Goal: Task Accomplishment & Management: Use online tool/utility

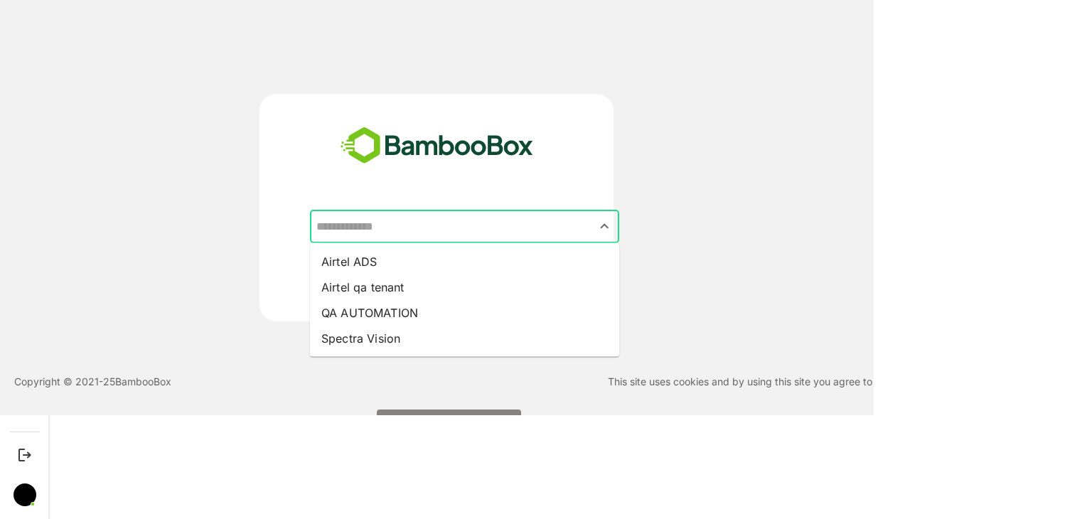
click at [432, 237] on input "text" at bounding box center [465, 226] width 304 height 27
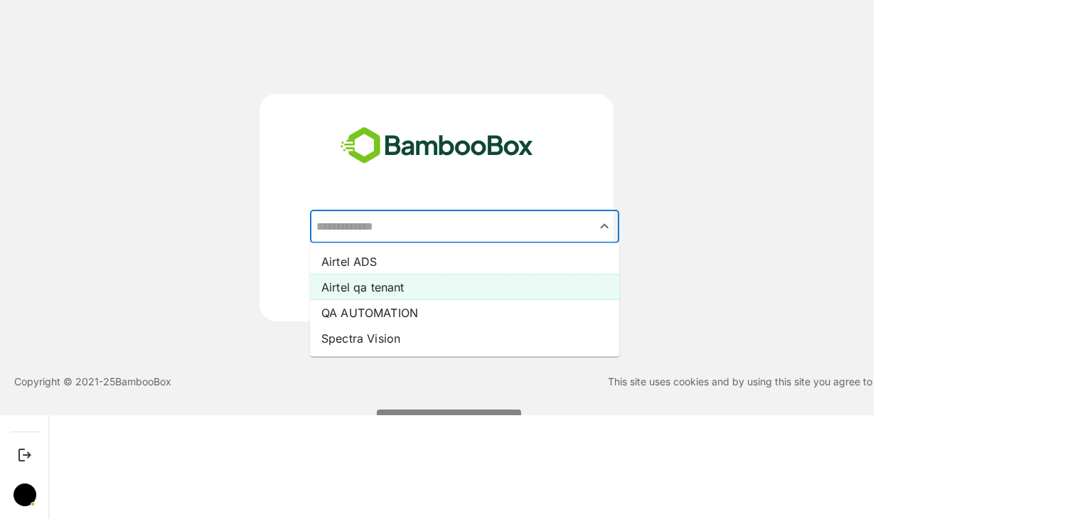
click at [422, 291] on li "Airtel qa tenant" at bounding box center [464, 287] width 309 height 26
type input "**********"
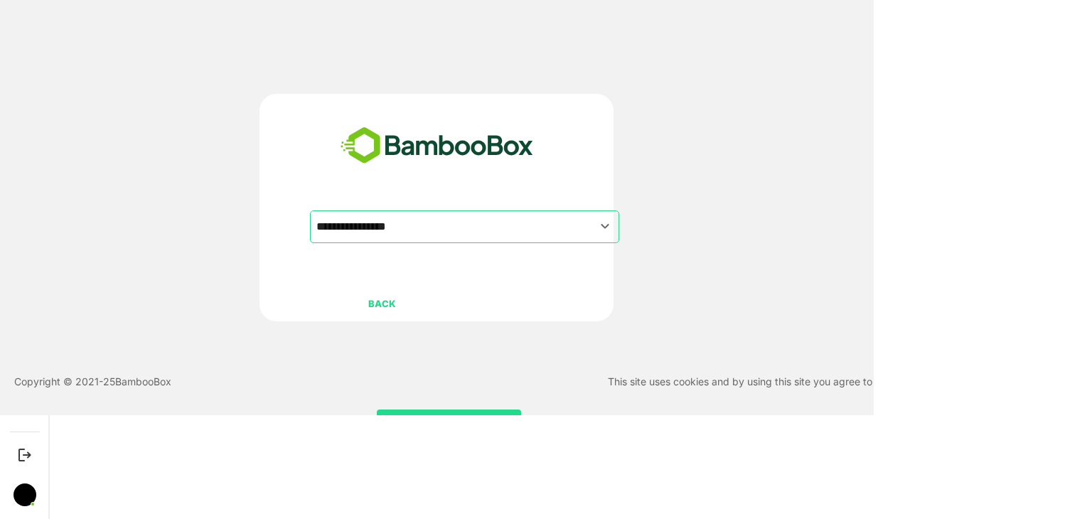
click at [454, 407] on div "BACK CONTINUE" at bounding box center [449, 364] width 278 height 151
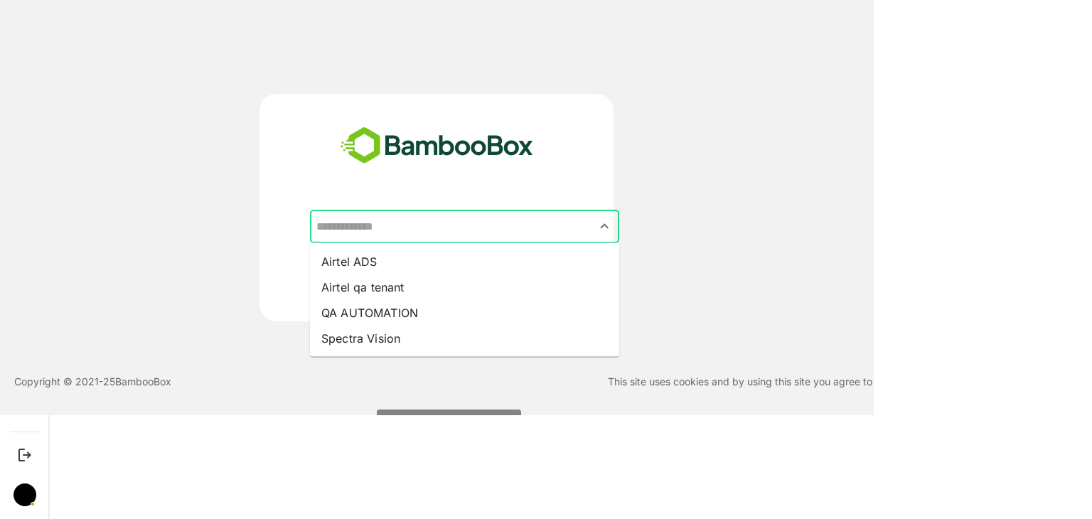
click at [461, 216] on input "text" at bounding box center [465, 226] width 304 height 27
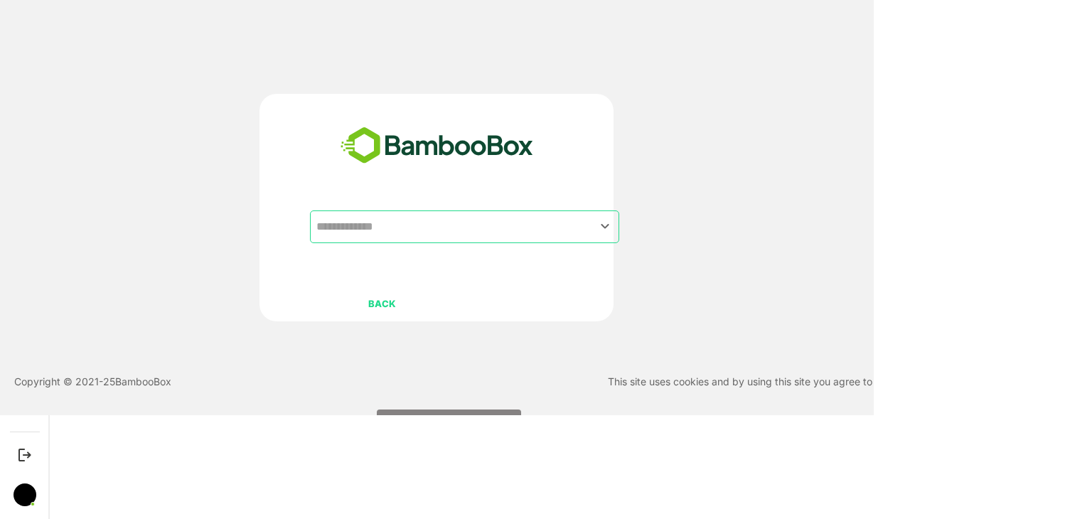
click at [451, 391] on div "BACK CONTINUE" at bounding box center [449, 364] width 278 height 151
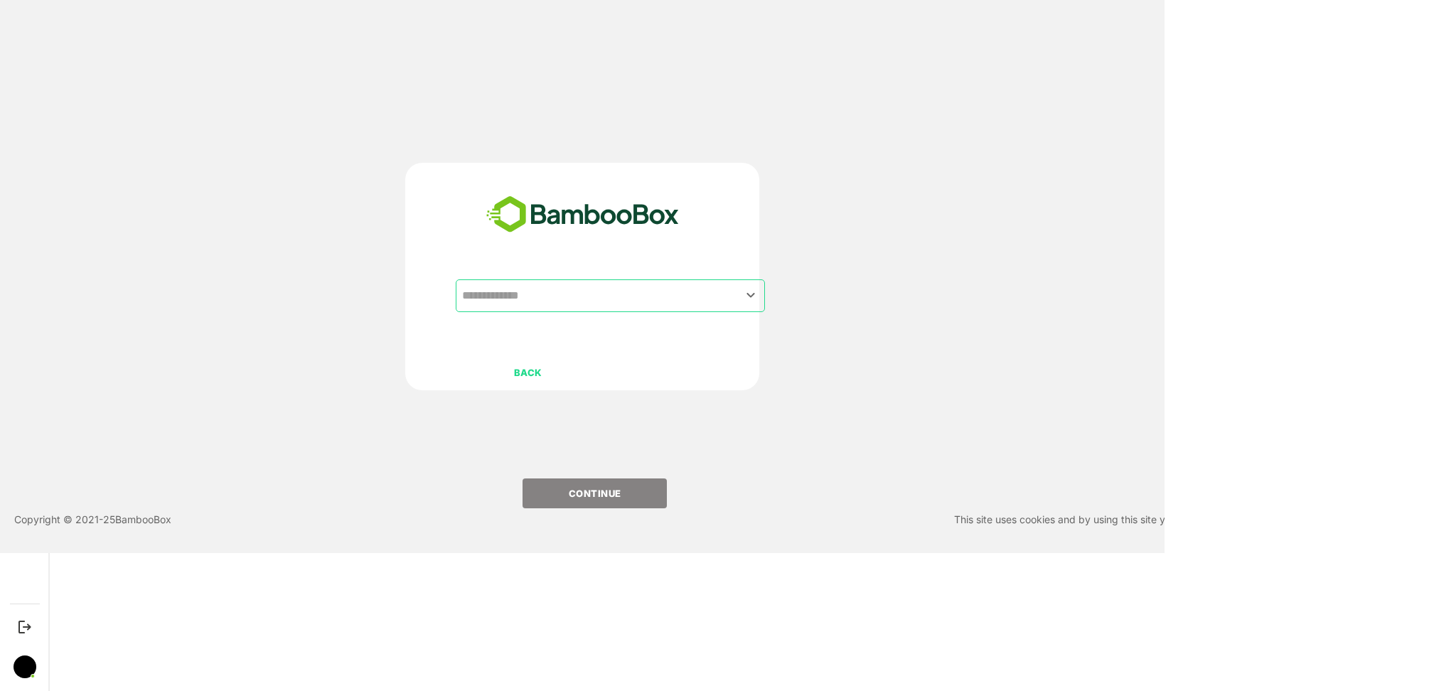
click at [678, 276] on div "​ BACK CONTINUE" at bounding box center [582, 277] width 354 height 228
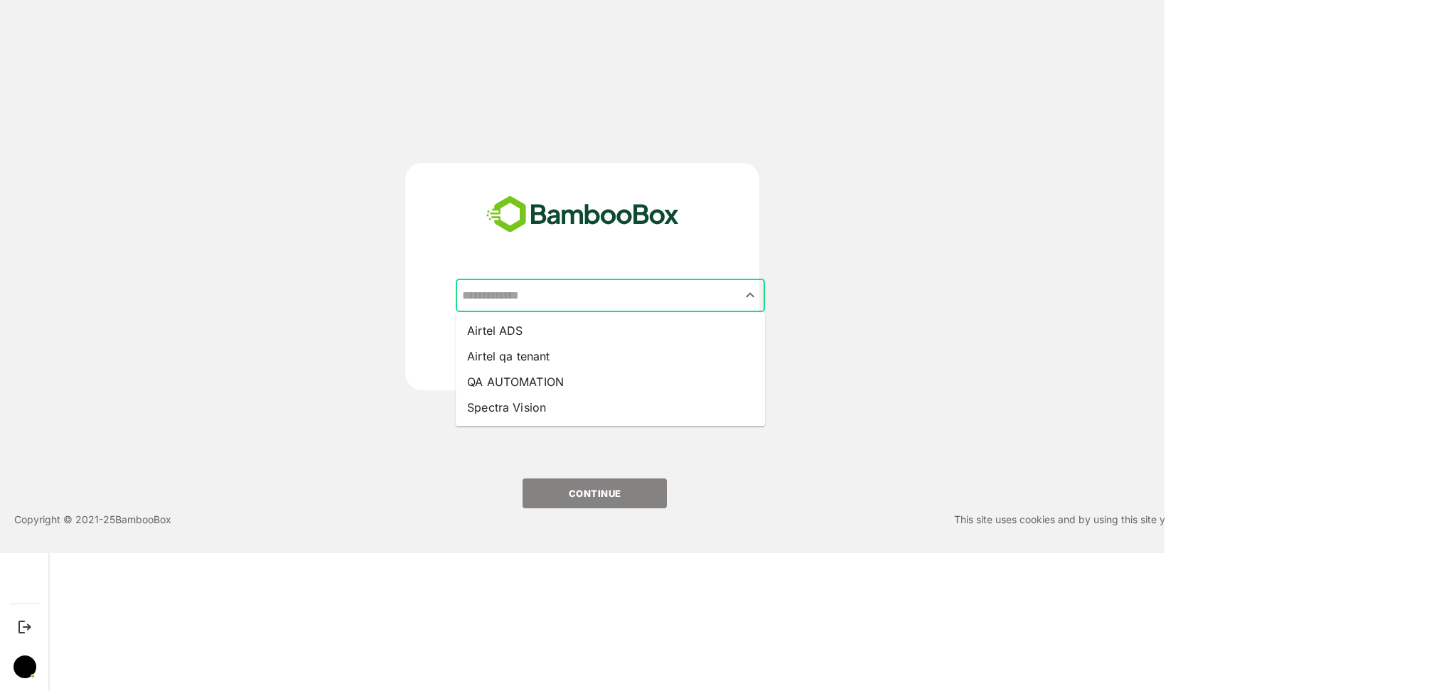
click at [684, 302] on input "text" at bounding box center [611, 295] width 304 height 27
click at [687, 348] on li "Airtel qa tenant" at bounding box center [610, 356] width 309 height 26
type input "**********"
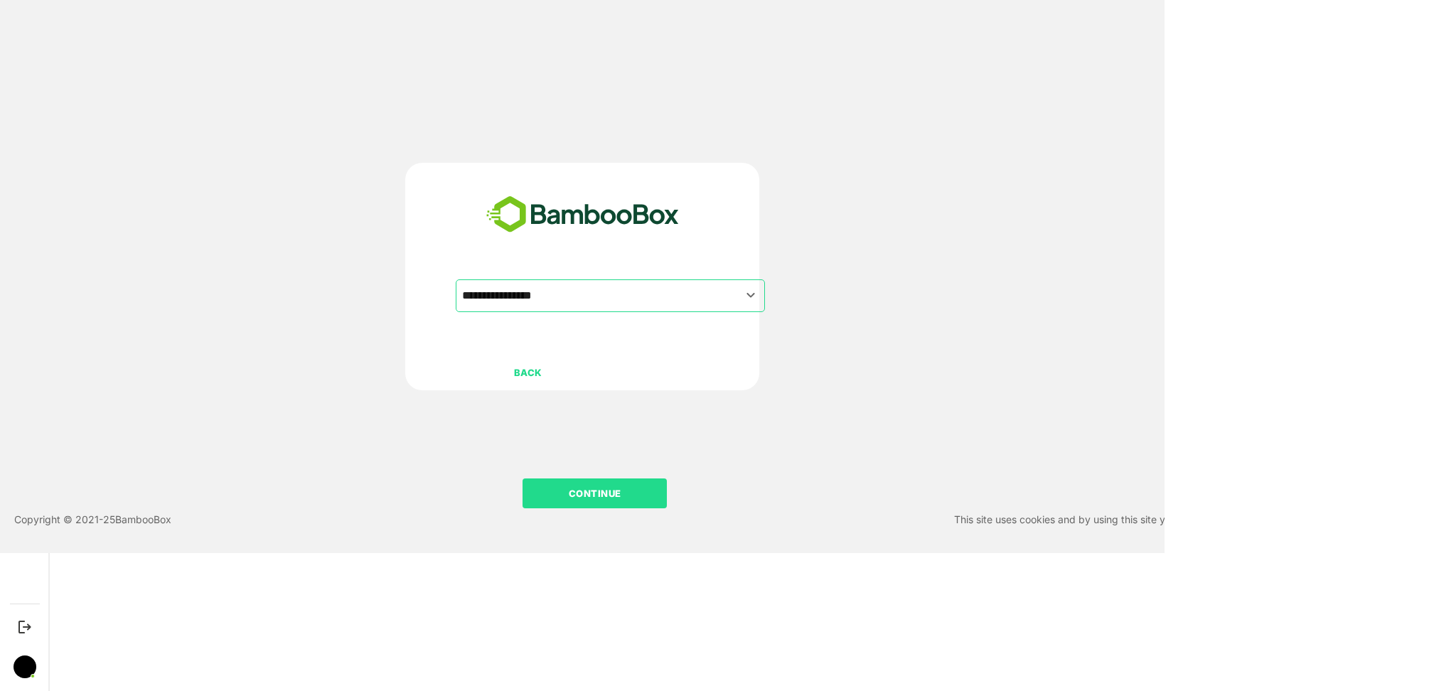
click at [633, 502] on button "CONTINUE" at bounding box center [595, 493] width 144 height 30
click at [616, 495] on p "CONTINUE" at bounding box center [595, 494] width 142 height 16
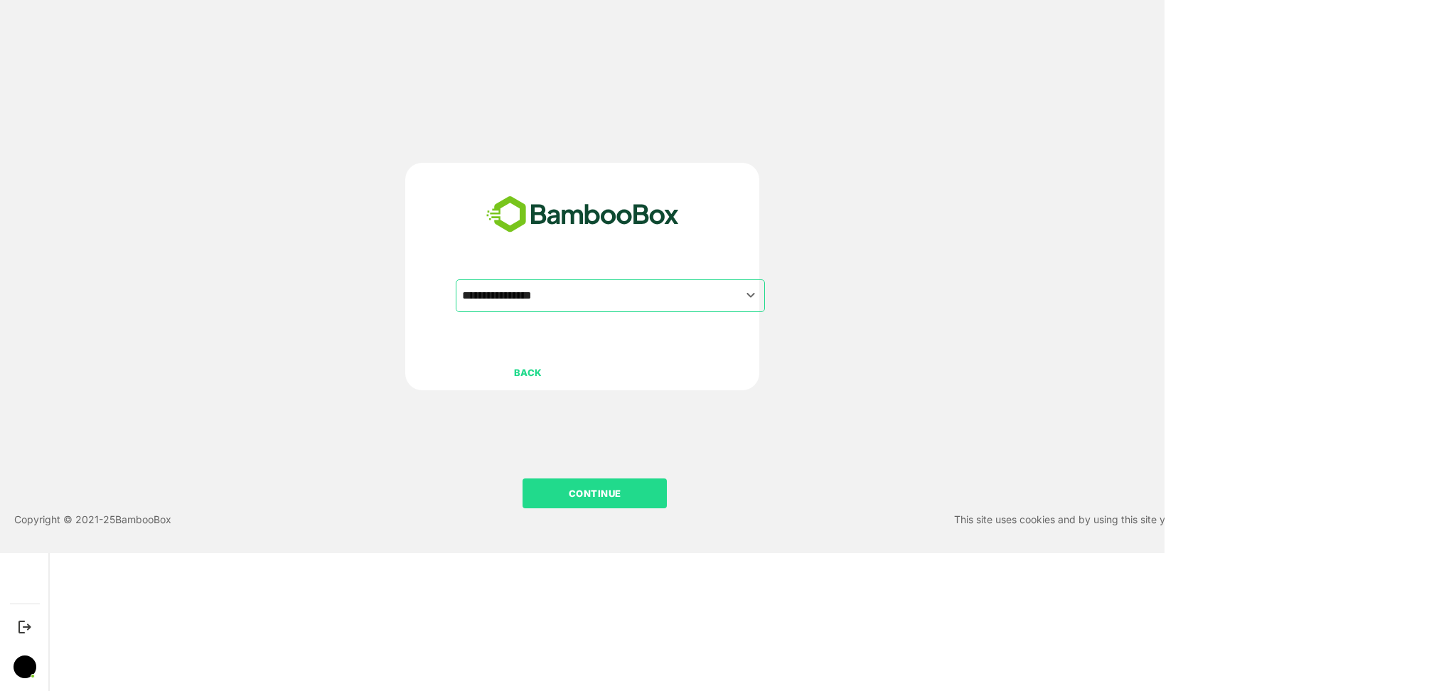
click at [616, 495] on p "CONTINUE" at bounding box center [595, 494] width 142 height 16
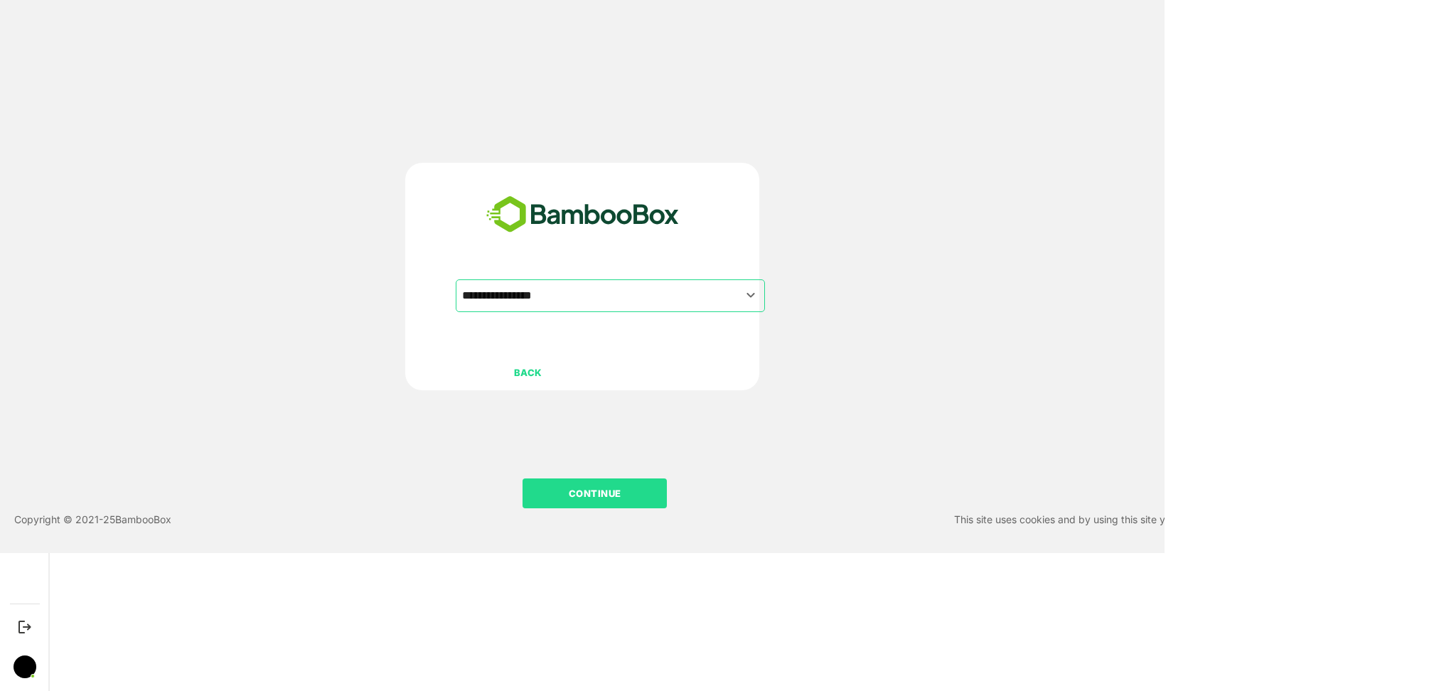
click at [616, 495] on p "CONTINUE" at bounding box center [595, 494] width 142 height 16
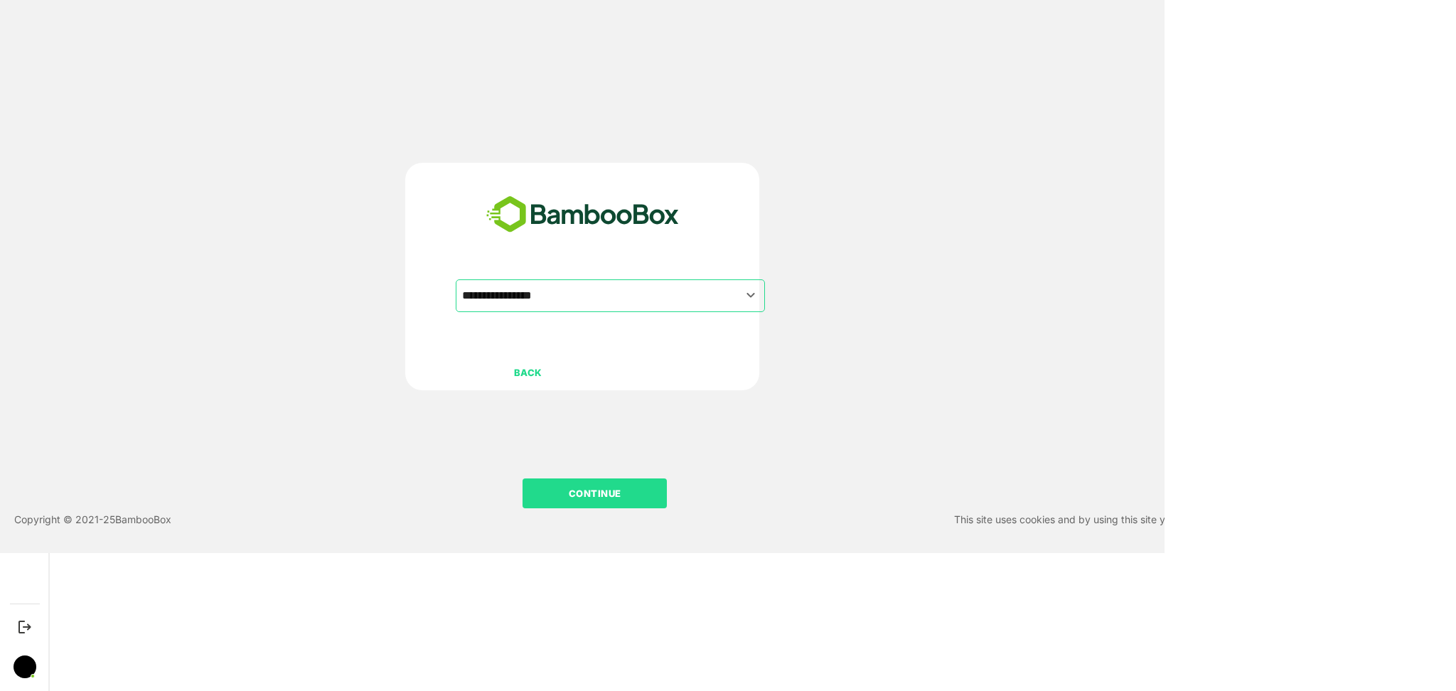
click at [616, 495] on p "CONTINUE" at bounding box center [595, 494] width 142 height 16
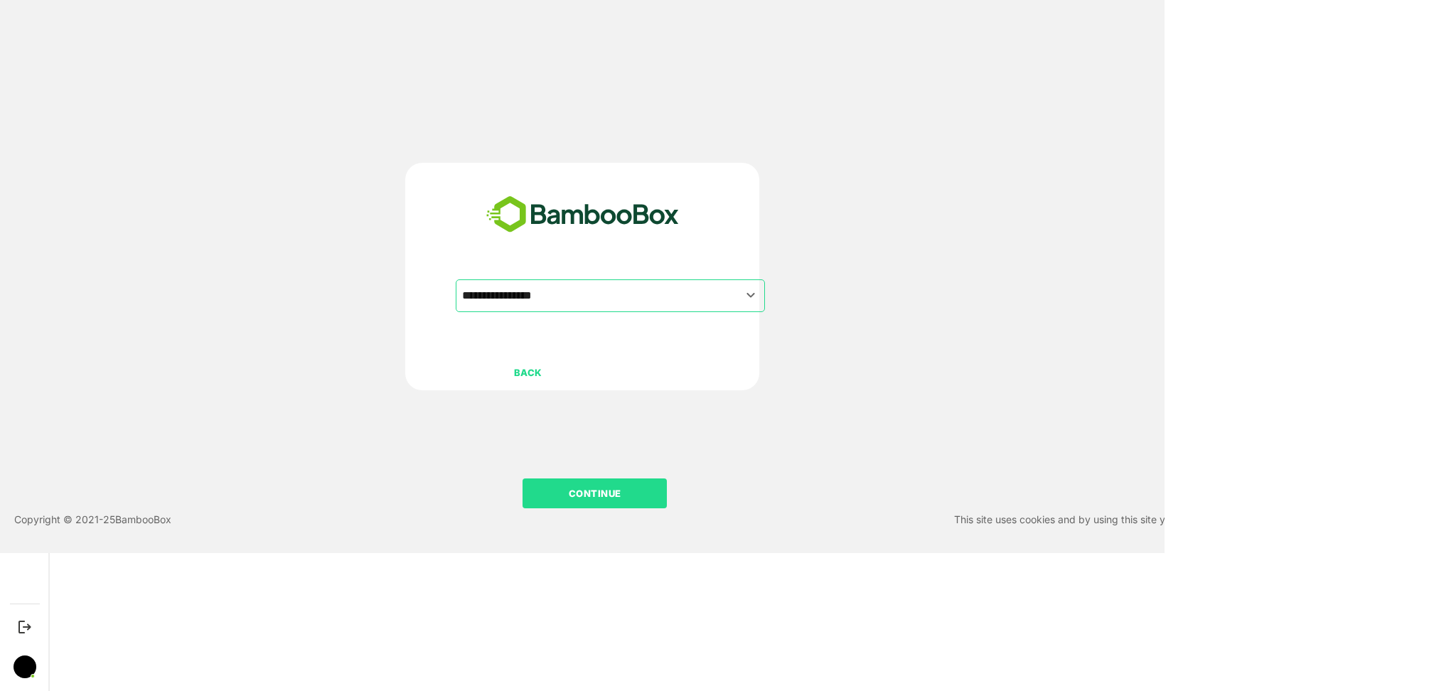
click at [616, 495] on p "CONTINUE" at bounding box center [595, 494] width 142 height 16
